Goal: Information Seeking & Learning: Learn about a topic

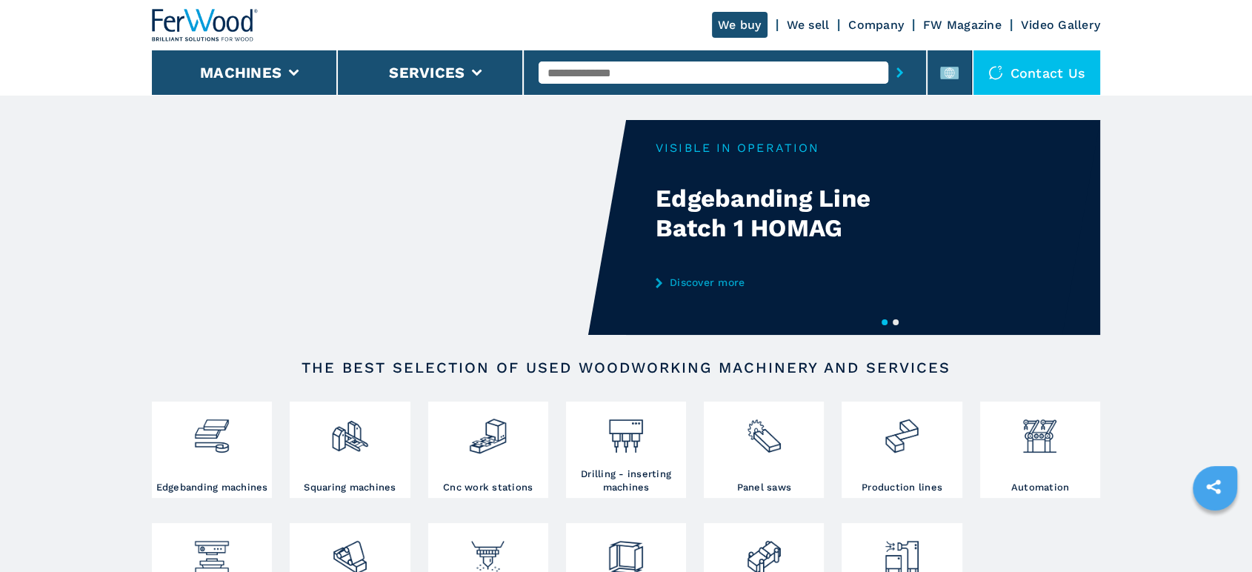
click at [644, 64] on input "text" at bounding box center [712, 72] width 349 height 22
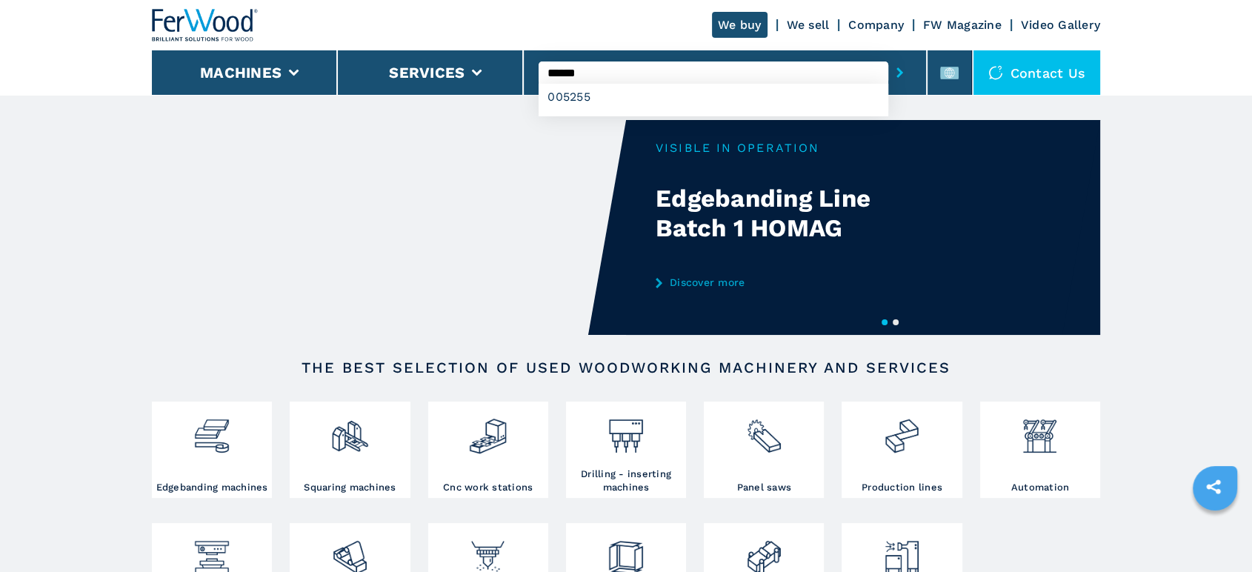
type input "******"
click at [888, 56] on button "submit-button" at bounding box center [899, 73] width 23 height 34
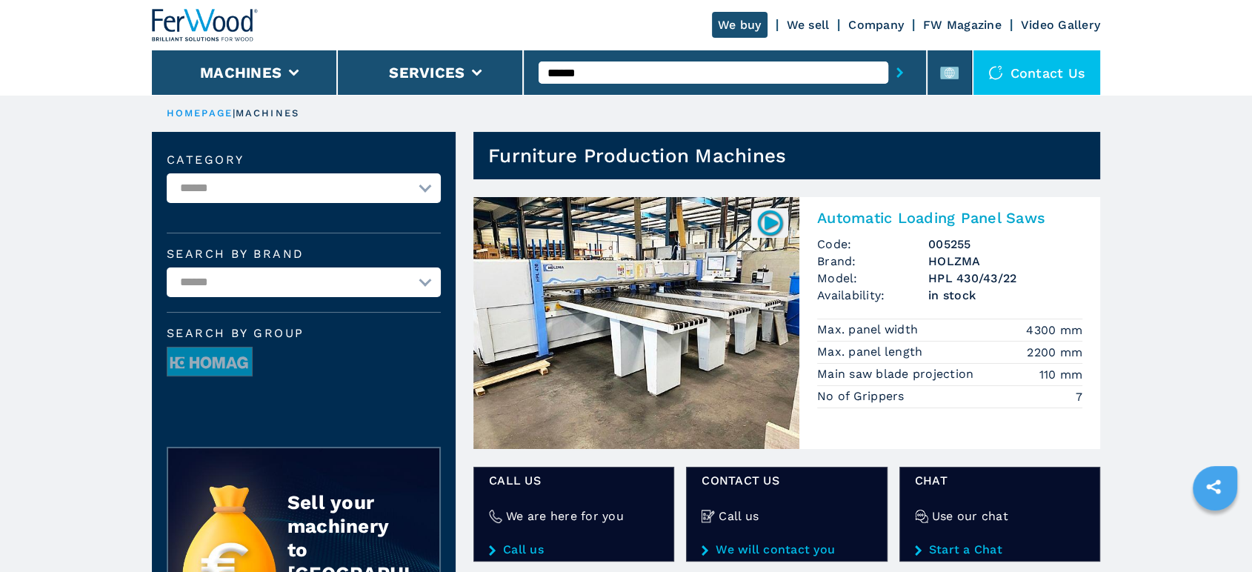
click at [735, 270] on img at bounding box center [636, 323] width 326 height 252
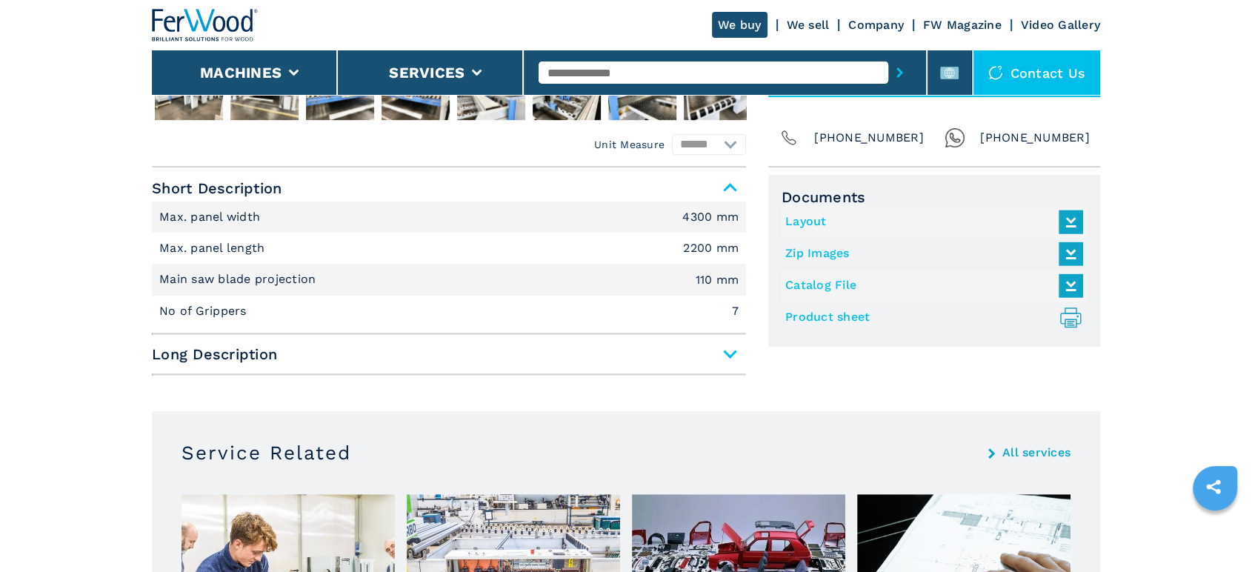
scroll to position [658, 0]
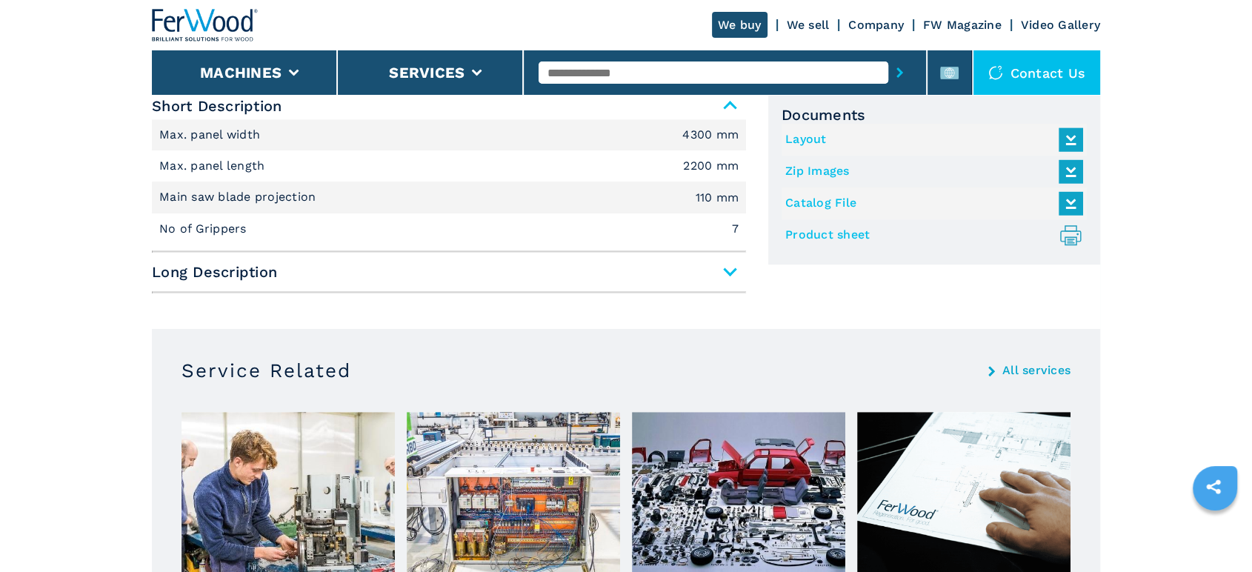
click at [744, 285] on span "Long Description" at bounding box center [449, 271] width 594 height 27
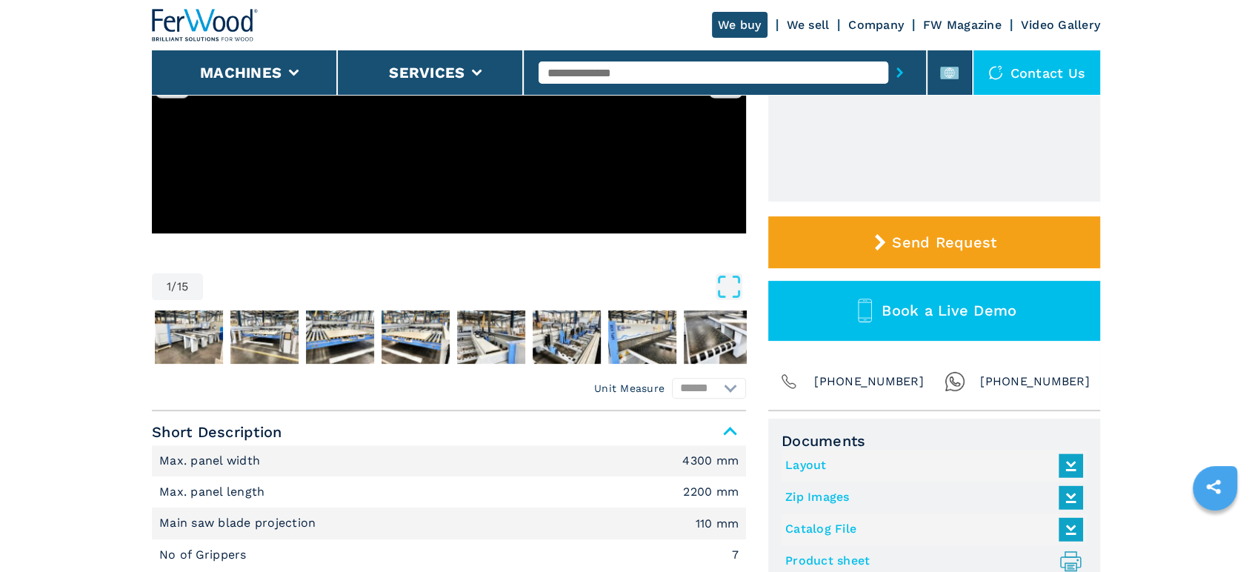
scroll to position [329, 0]
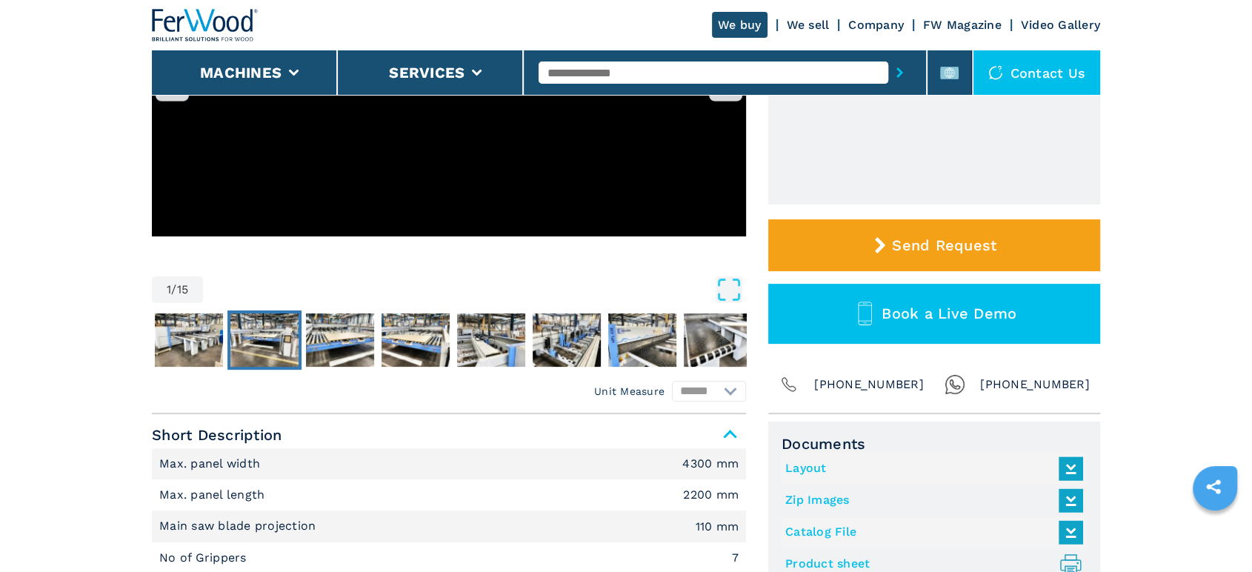
click at [273, 347] on img "Go to Slide 3" at bounding box center [264, 339] width 68 height 53
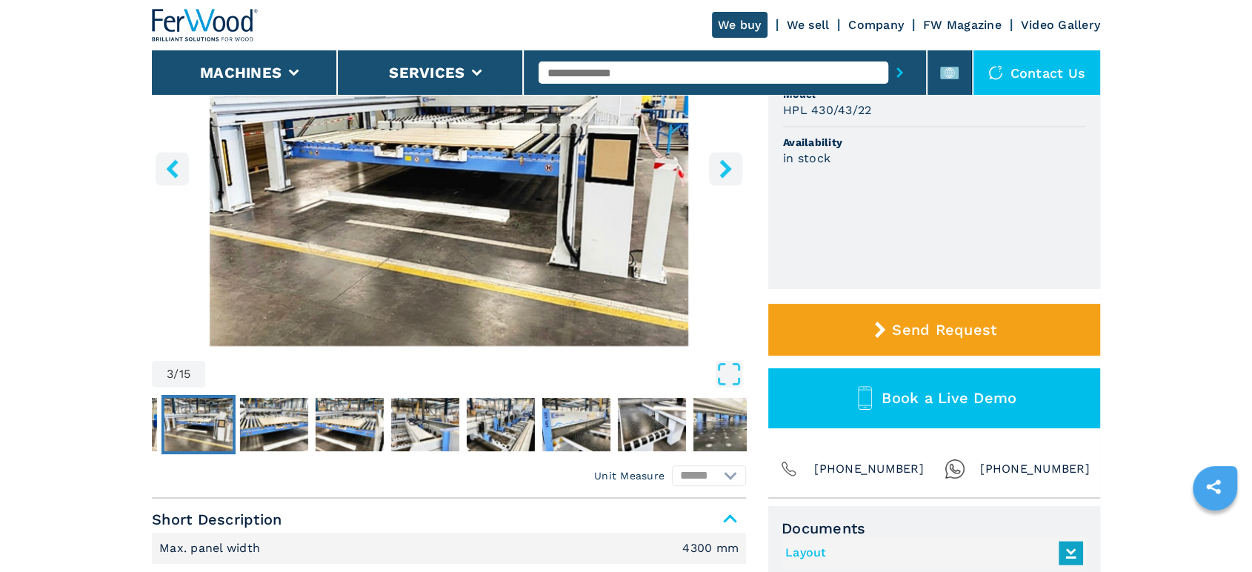
scroll to position [247, 0]
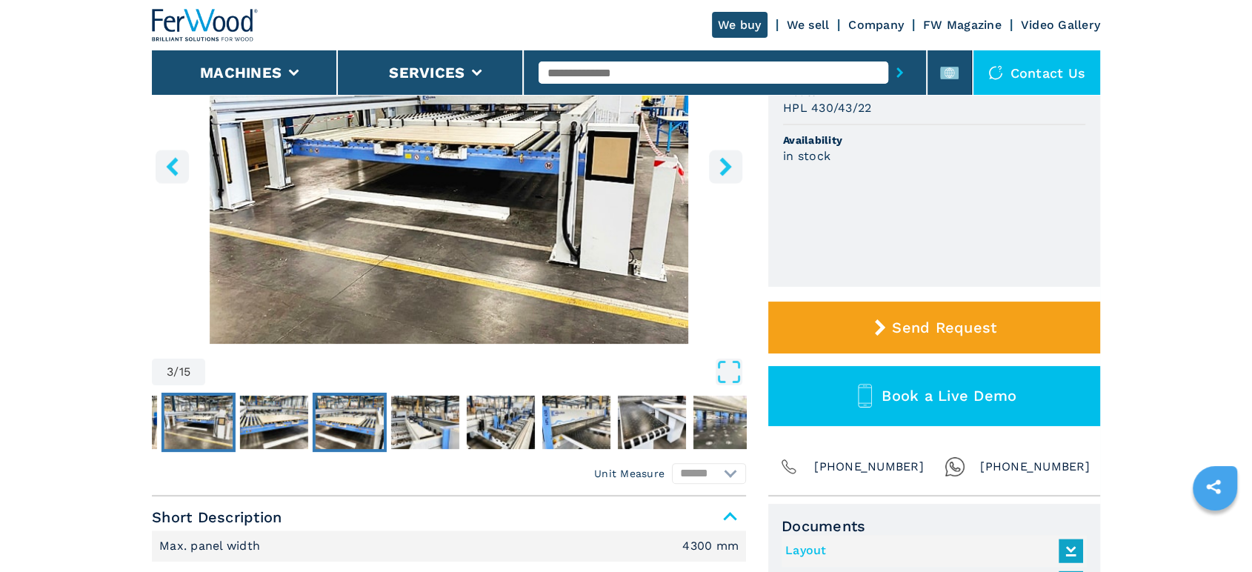
click at [347, 437] on img "Go to Slide 5" at bounding box center [349, 421] width 68 height 53
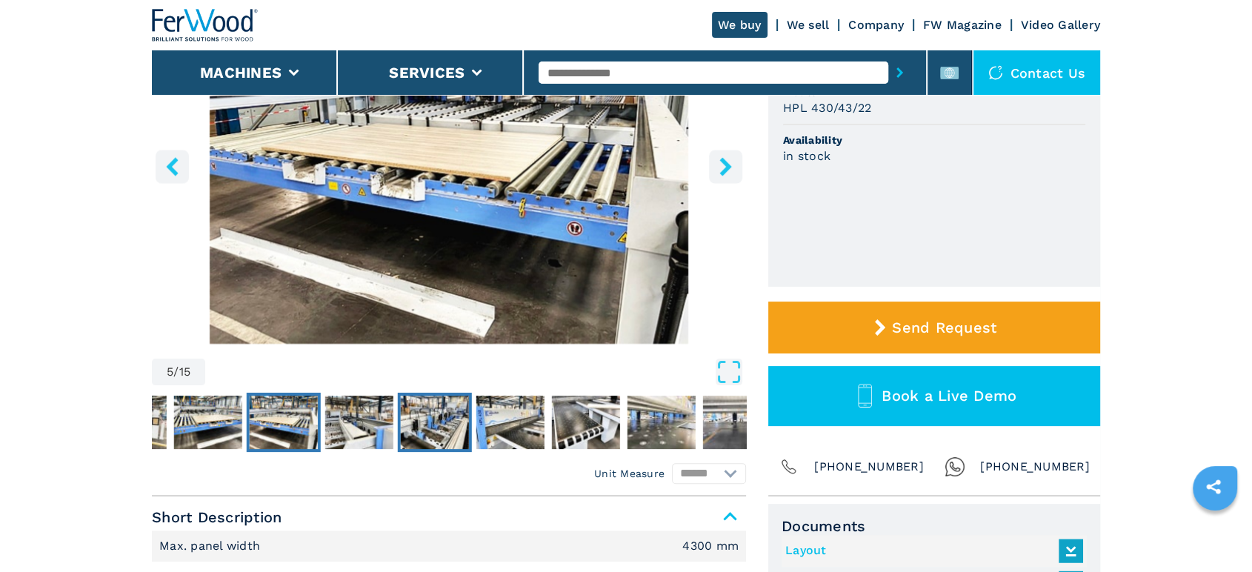
click at [424, 425] on img "Go to Slide 7" at bounding box center [435, 421] width 68 height 53
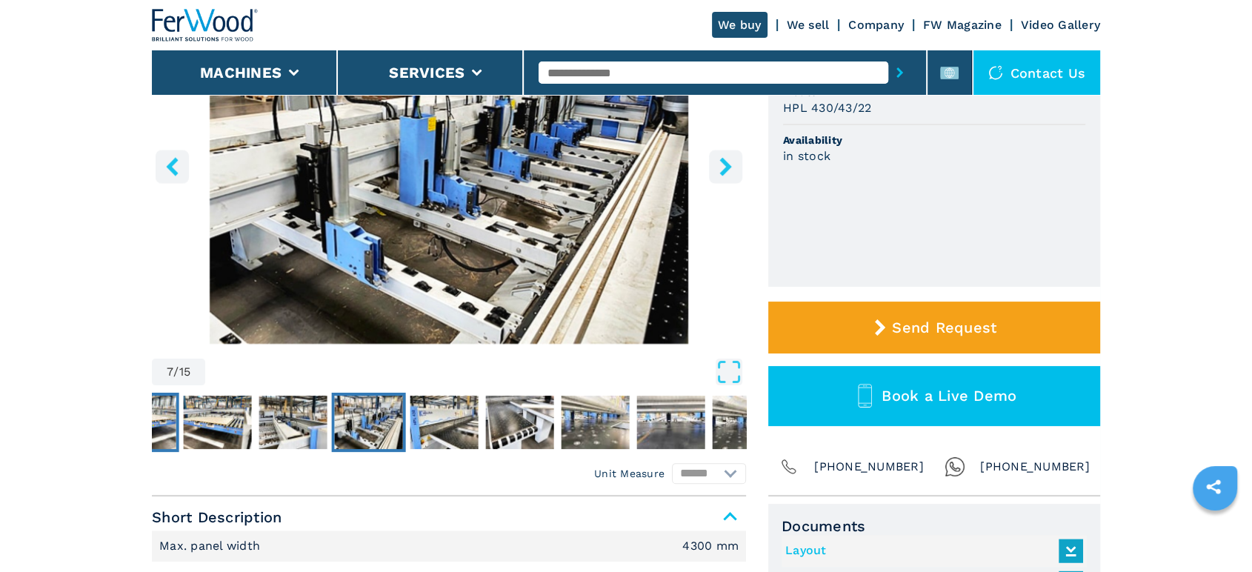
click at [166, 431] on img "Go to Slide 4" at bounding box center [142, 421] width 68 height 53
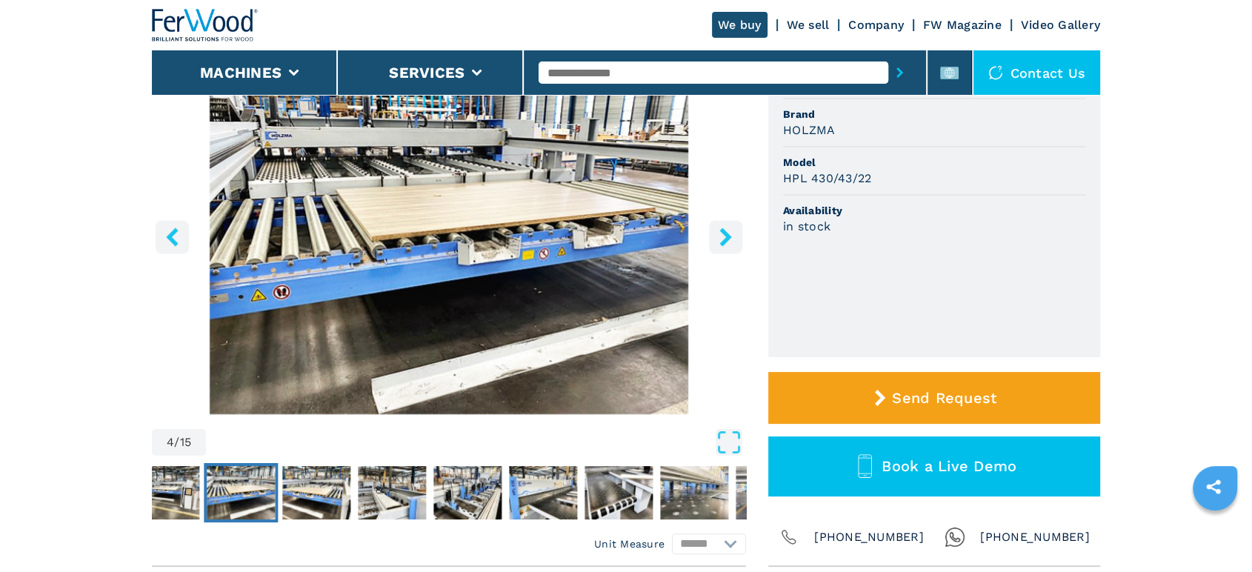
scroll to position [0, 0]
